Goal: Task Accomplishment & Management: Use online tool/utility

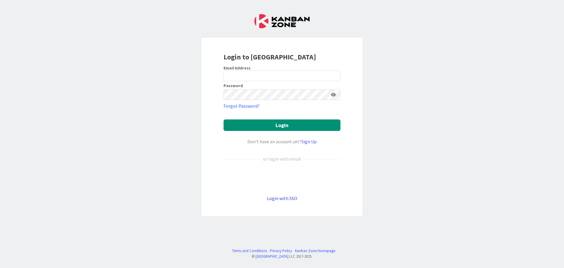
click at [285, 198] on link "Login with SSO" at bounding box center [282, 198] width 30 height 6
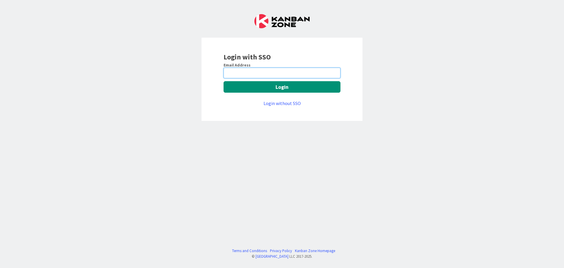
click at [276, 75] on input "email" at bounding box center [281, 73] width 117 height 11
type input "pankaj.soni@mrcglobal.com"
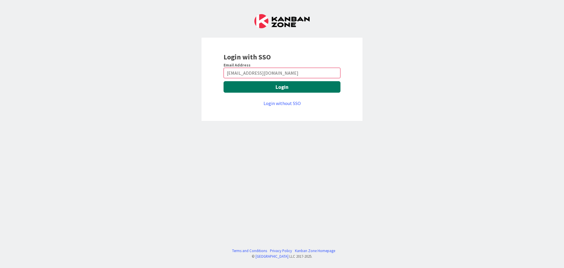
click at [270, 83] on button "Login" at bounding box center [281, 86] width 117 height 11
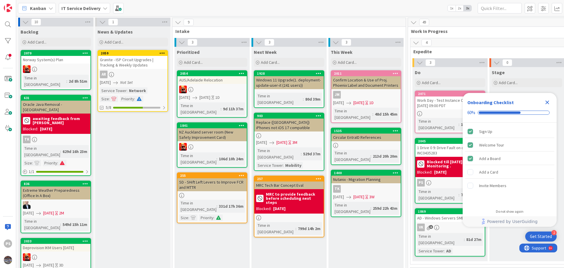
click at [547, 101] on icon "Close Checklist" at bounding box center [547, 102] width 7 height 7
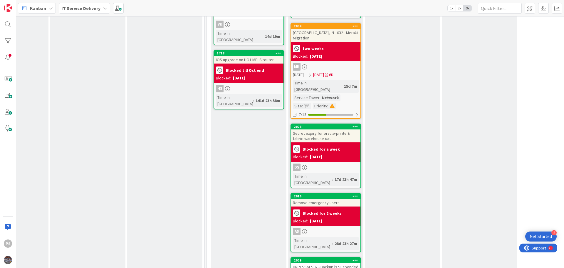
scroll to position [675, 201]
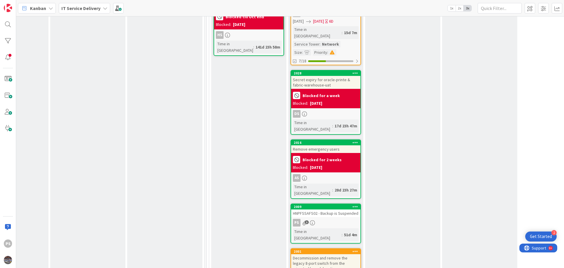
click at [339, 218] on div "PS 3" at bounding box center [325, 222] width 69 height 8
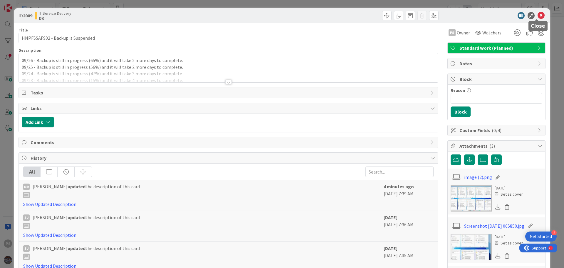
click at [538, 16] on icon at bounding box center [540, 15] width 7 height 7
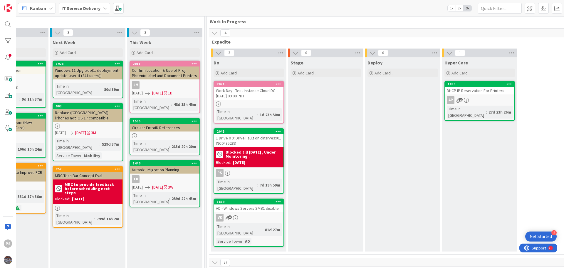
scroll to position [0, 201]
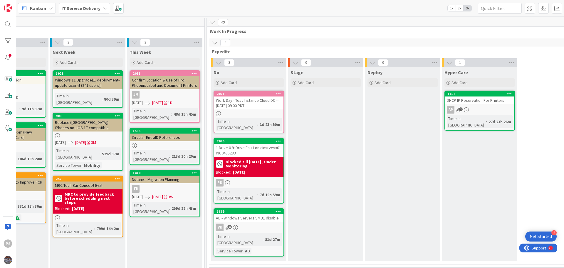
click at [352, 177] on div "Stage Add Card..." at bounding box center [325, 164] width 75 height 194
click at [427, 172] on div "Deploy Add Card..." at bounding box center [402, 164] width 75 height 194
click at [502, 179] on div "Hyper Care Add Card... 1893 DHCP IP Reservation For Printers AP 2 Time in [GEOG…" at bounding box center [479, 164] width 75 height 194
